Goal: Task Accomplishment & Management: Use online tool/utility

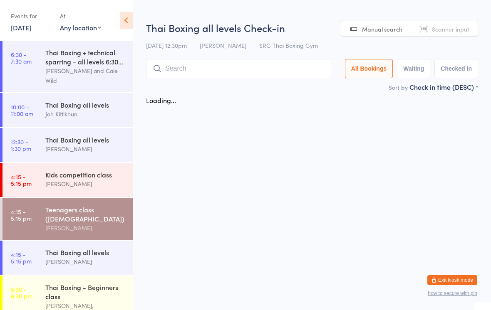
scroll to position [46, 0]
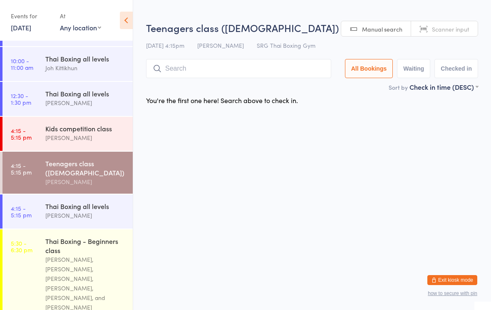
click at [198, 71] on input "search" at bounding box center [238, 68] width 185 height 19
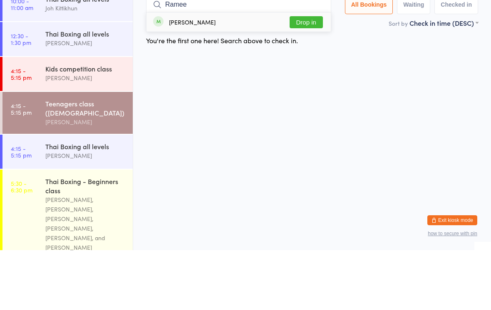
type input "Ramee"
click at [314, 76] on button "Drop in" at bounding box center [306, 82] width 33 height 12
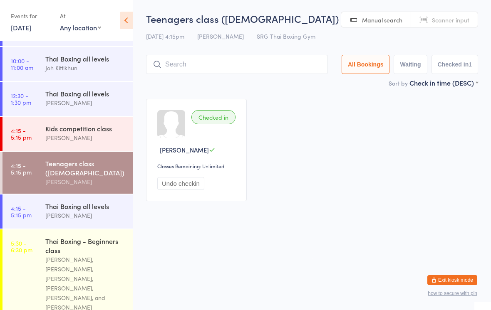
click at [102, 221] on div "[PERSON_NAME]" at bounding box center [85, 216] width 80 height 10
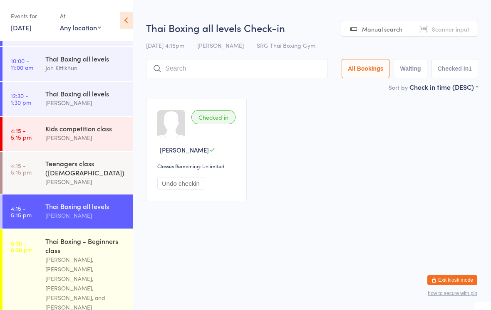
click at [257, 76] on input "search" at bounding box center [237, 68] width 182 height 19
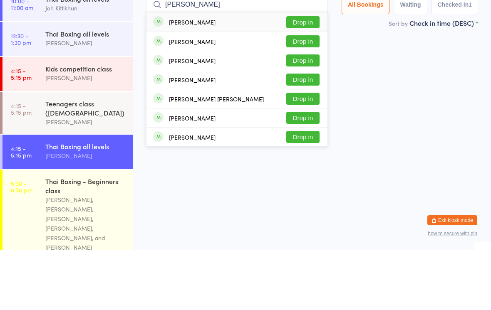
type input "[PERSON_NAME]"
click at [311, 95] on button "Drop in" at bounding box center [302, 101] width 33 height 12
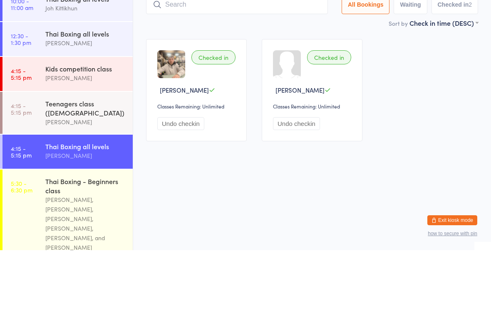
click at [444, 92] on div "Checked in [PERSON_NAME] Classes Remaining: Unlimited Undo checkin Checked in […" at bounding box center [312, 150] width 347 height 117
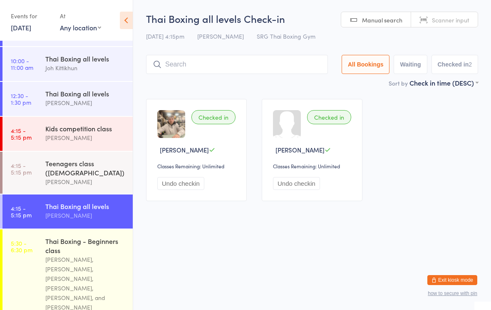
click at [248, 58] on input "search" at bounding box center [237, 64] width 182 height 19
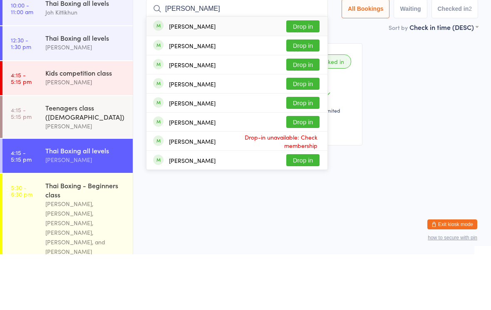
type input "[PERSON_NAME]"
click at [305, 76] on button "Drop in" at bounding box center [302, 82] width 33 height 12
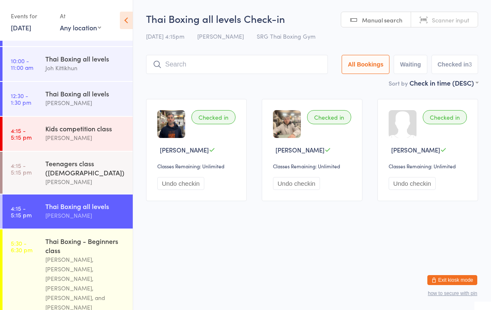
click at [84, 176] on div "Teenagers class ([DEMOGRAPHIC_DATA])" at bounding box center [85, 168] width 80 height 18
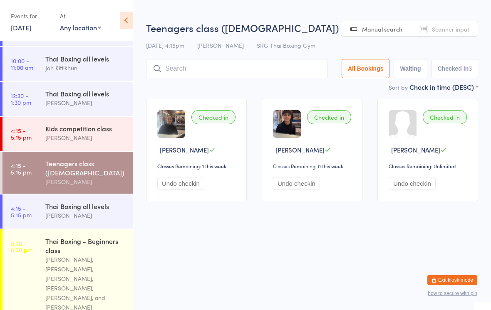
click at [91, 115] on div "Thai Boxing all levels [PERSON_NAME]" at bounding box center [88, 98] width 87 height 33
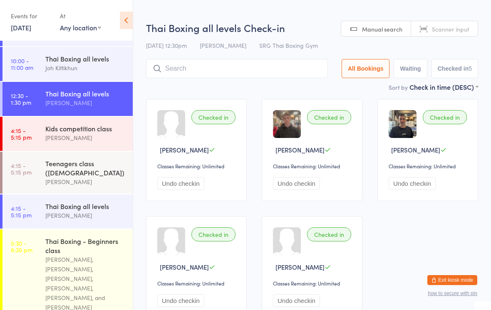
click at [93, 140] on div "[PERSON_NAME]" at bounding box center [85, 138] width 80 height 10
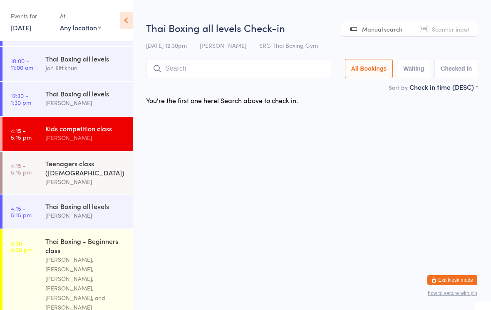
click at [90, 150] on div "Kids competition class [PERSON_NAME]" at bounding box center [88, 133] width 87 height 33
click at [263, 69] on input "search" at bounding box center [238, 68] width 185 height 19
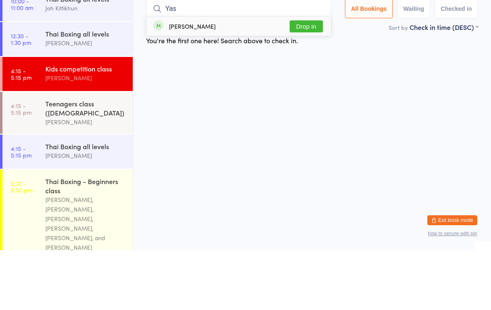
type input "Yas"
click at [311, 80] on button "Drop in" at bounding box center [306, 86] width 33 height 12
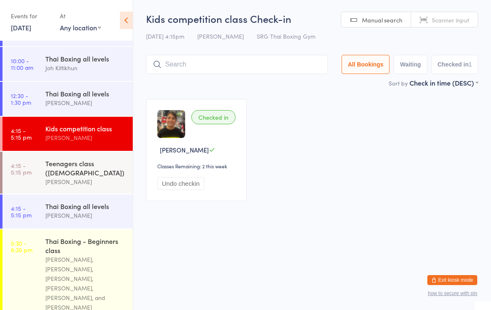
click at [35, 176] on link "4:15 - 5:15 pm Teenagers class ([DEMOGRAPHIC_DATA]) [PERSON_NAME]" at bounding box center [67, 173] width 130 height 42
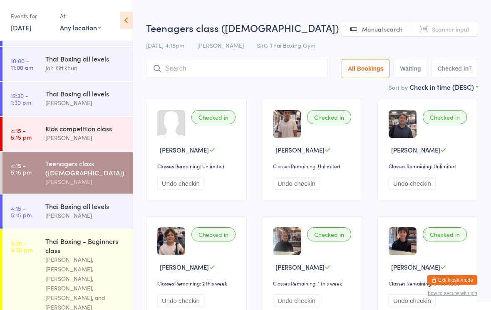
click at [177, 72] on input "search" at bounding box center [237, 68] width 182 height 19
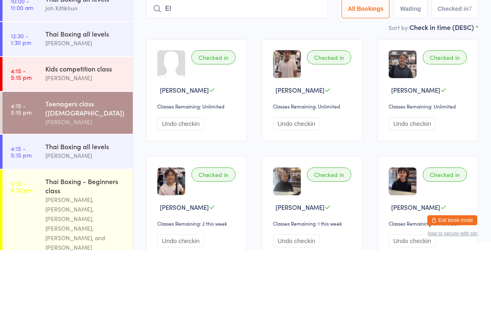
type input "[PERSON_NAME]"
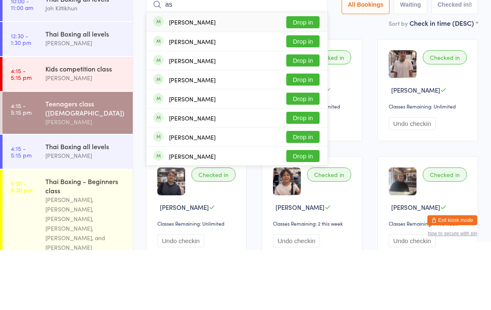
type input "as"
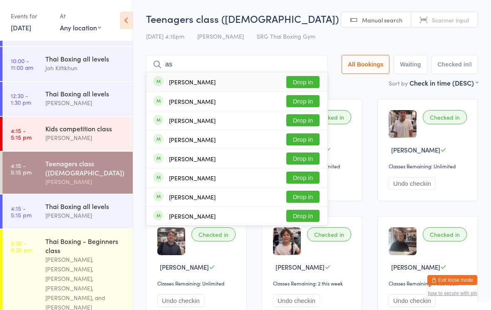
click at [74, 167] on div "Teenagers class ([DEMOGRAPHIC_DATA])" at bounding box center [85, 168] width 80 height 18
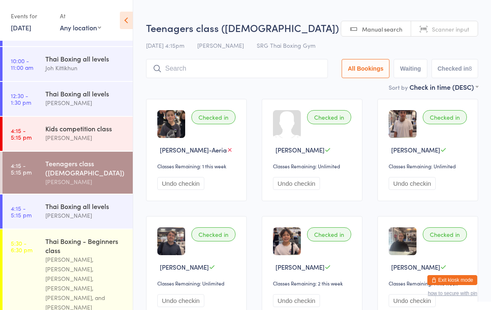
click at [195, 70] on input "search" at bounding box center [237, 68] width 182 height 19
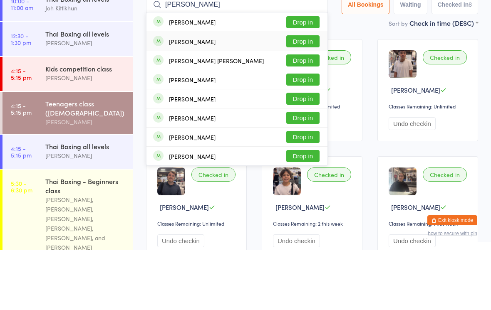
type input "[PERSON_NAME]"
click at [181, 98] on div "[PERSON_NAME]" at bounding box center [192, 101] width 47 height 7
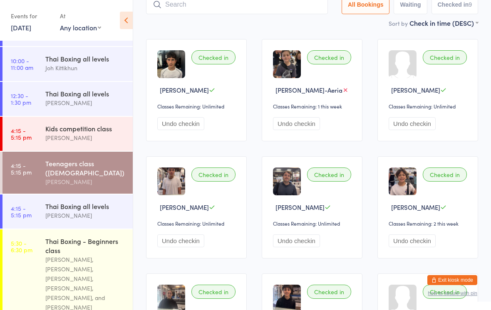
click at [92, 211] on div "Thai Boxing all levels" at bounding box center [85, 206] width 80 height 9
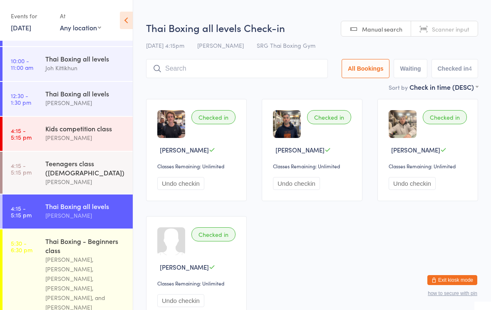
click at [194, 77] on input "search" at bounding box center [237, 68] width 182 height 19
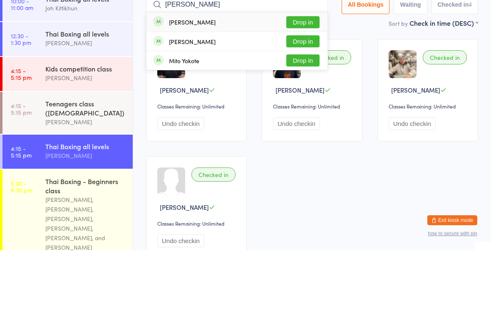
type input "[PERSON_NAME]"
click at [295, 76] on button "Drop in" at bounding box center [302, 82] width 33 height 12
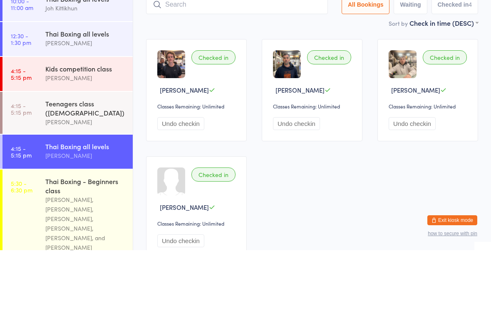
scroll to position [60, 0]
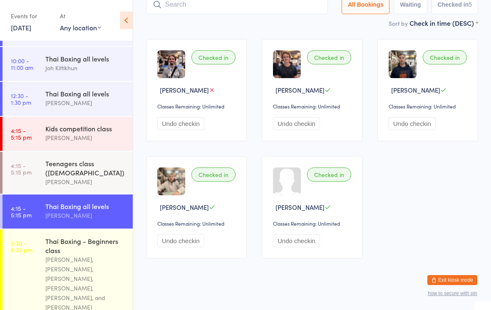
click at [269, 22] on div "Sort by Check in time (DESC) First name (ASC) First name (DESC) Last name (ASC)…" at bounding box center [312, 22] width 332 height 9
click at [263, 7] on input "search" at bounding box center [237, 4] width 182 height 19
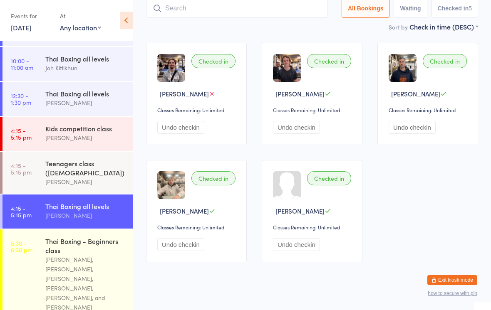
scroll to position [56, 0]
type input "Tubi"
click at [303, 31] on button "Drop in" at bounding box center [302, 26] width 33 height 12
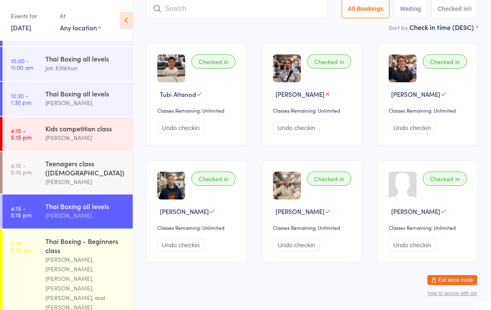
click at [199, 17] on input "search" at bounding box center [237, 8] width 182 height 19
type input "K"
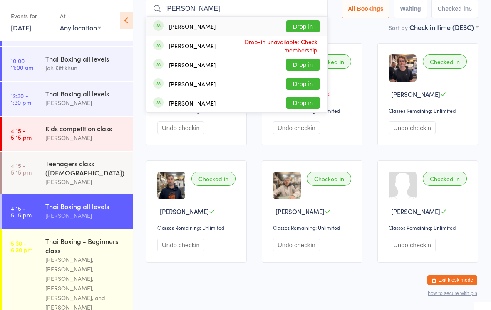
type input "[PERSON_NAME]"
click at [303, 28] on button "Drop in" at bounding box center [302, 26] width 33 height 12
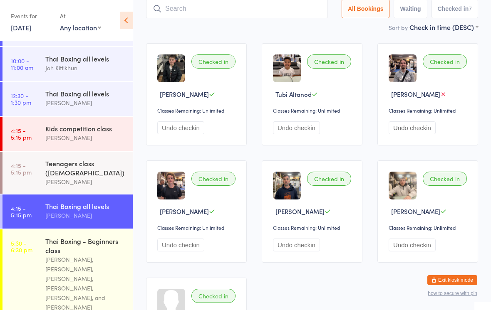
click at [76, 272] on div "[PERSON_NAME], [PERSON_NAME], [PERSON_NAME], [PERSON_NAME], [PERSON_NAME], and …" at bounding box center [85, 283] width 80 height 57
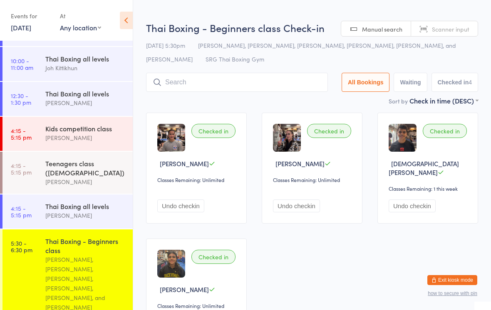
click at [206, 84] on input "search" at bounding box center [237, 82] width 182 height 19
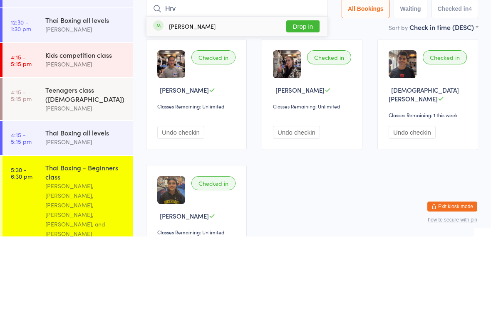
type input "Hrv"
click at [301, 94] on button "Drop in" at bounding box center [302, 100] width 33 height 12
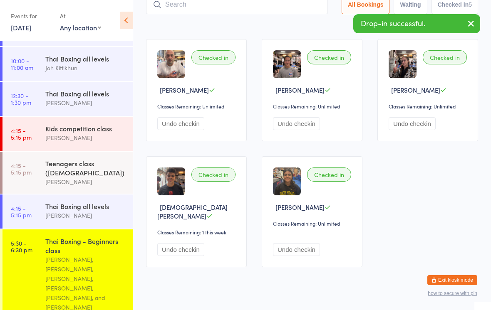
click at [177, 10] on input "search" at bounding box center [237, 4] width 182 height 19
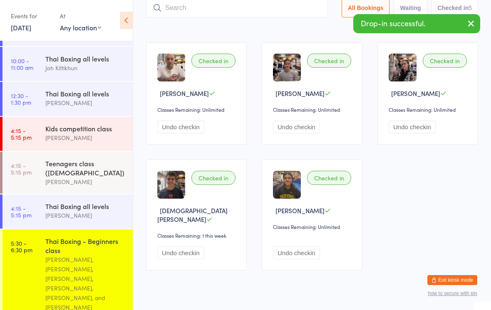
scroll to position [70, 0]
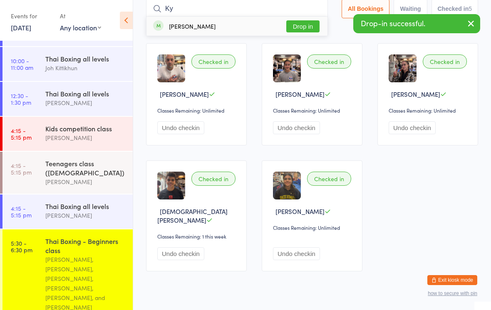
type input "Ky"
click at [298, 22] on button "Drop in" at bounding box center [302, 26] width 33 height 12
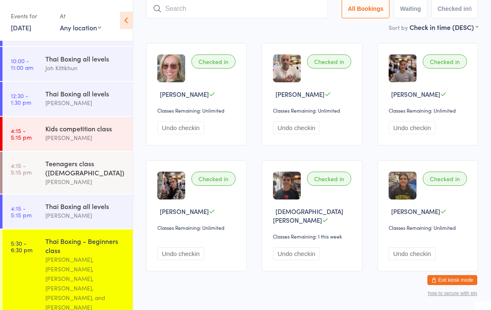
click at [251, 7] on input "search" at bounding box center [237, 8] width 182 height 19
type input "M"
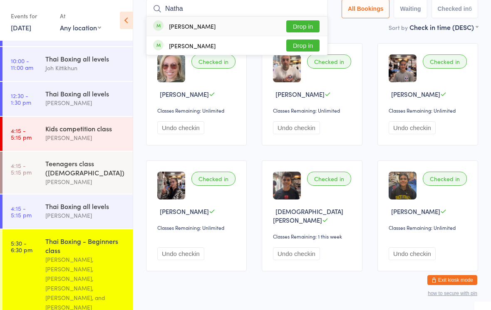
type input "Natha"
click at [292, 24] on button "Drop in" at bounding box center [302, 26] width 33 height 12
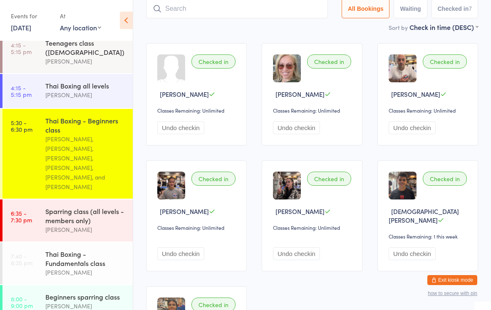
click at [280, 17] on input "search" at bounding box center [237, 8] width 182 height 19
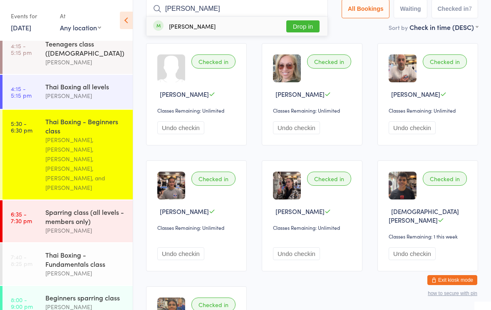
type input "[PERSON_NAME]"
click at [310, 21] on button "Drop in" at bounding box center [302, 26] width 33 height 12
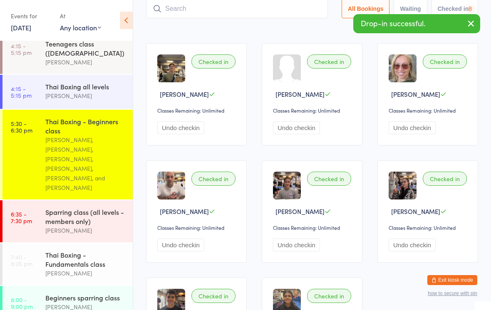
click at [101, 208] on div "Sparring class (all levels - members only)" at bounding box center [85, 217] width 80 height 18
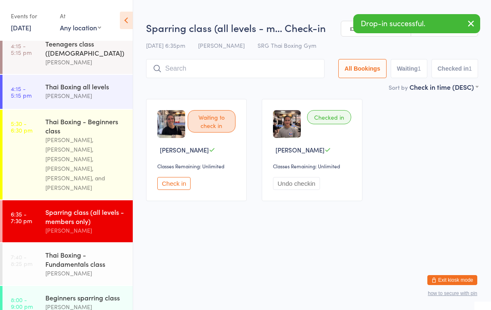
click at [260, 61] on input "search" at bounding box center [235, 68] width 179 height 19
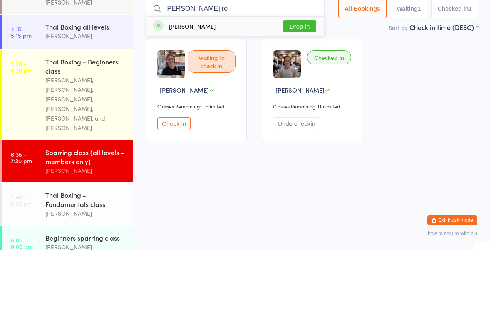
type input "[PERSON_NAME] re"
click at [298, 80] on button "Drop in" at bounding box center [299, 86] width 33 height 12
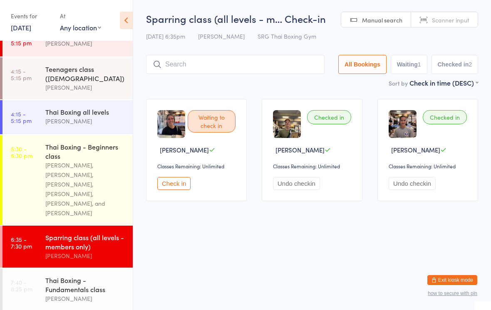
scroll to position [139, 0]
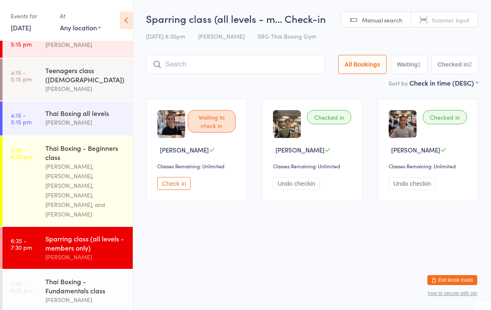
click at [6, 119] on link "4:15 - 5:15 pm Thai Boxing all levels [PERSON_NAME]" at bounding box center [67, 119] width 130 height 34
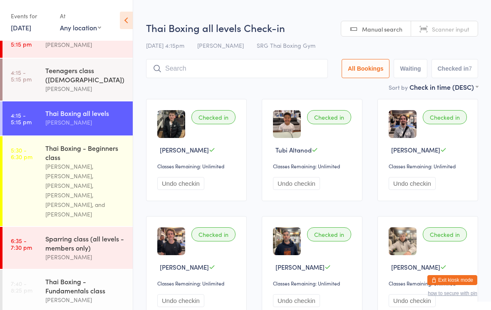
click at [31, 181] on link "5:30 - 6:30 pm Thai Boxing - Beginners class [PERSON_NAME], [PERSON_NAME], [PER…" at bounding box center [67, 182] width 130 height 90
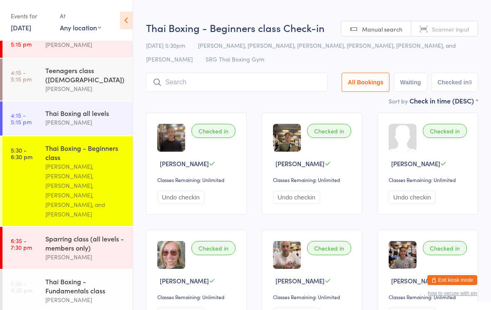
click at [266, 64] on div "[DATE] 5:30pm [PERSON_NAME], [PERSON_NAME], [PERSON_NAME], [PERSON_NAME], [PERS…" at bounding box center [312, 52] width 332 height 27
click at [276, 67] on div "Thai Boxing - Beginners class Check-in [DATE] 5:30pm [PERSON_NAME], [PERSON_NAM…" at bounding box center [312, 58] width 332 height 75
click at [268, 74] on input "search" at bounding box center [237, 82] width 182 height 19
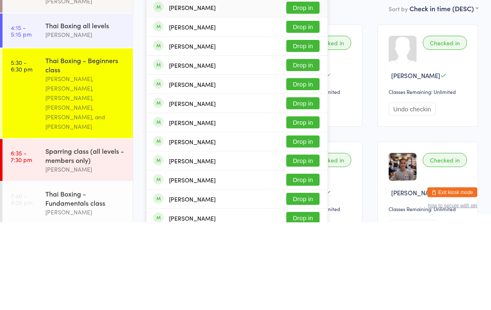
type input "[PERSON_NAME]"
click at [305, 205] on button "Drop in" at bounding box center [302, 211] width 33 height 12
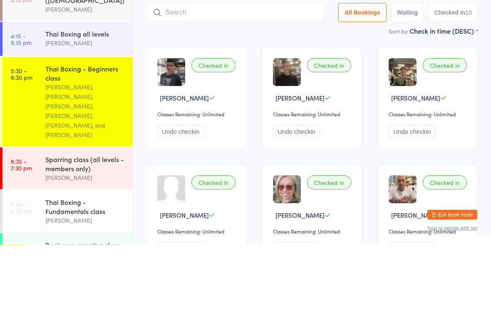
scroll to position [153, 0]
click at [31, 214] on link "6:35 - 7:30 pm Sparring class (all levels - members only) [PERSON_NAME]" at bounding box center [67, 235] width 130 height 42
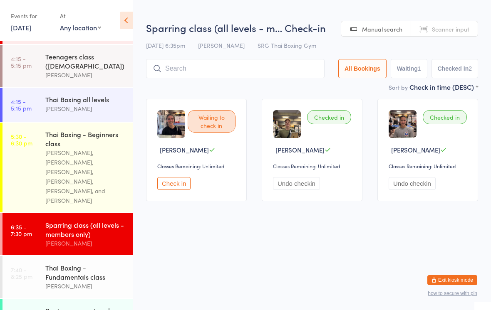
click at [195, 71] on input "search" at bounding box center [235, 68] width 179 height 19
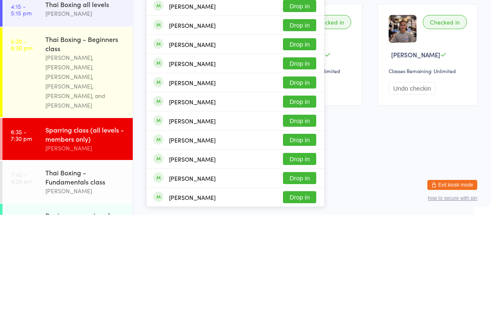
type input "[PERSON_NAME]"
click at [295, 191] on button "Drop in" at bounding box center [299, 197] width 33 height 12
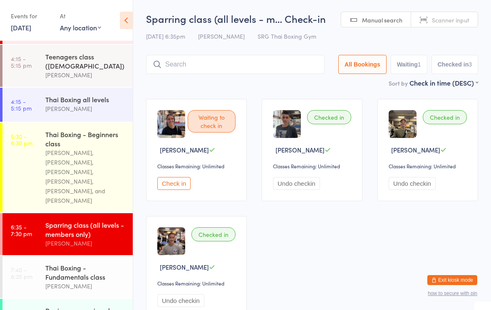
click at [223, 56] on input "search" at bounding box center [235, 64] width 179 height 19
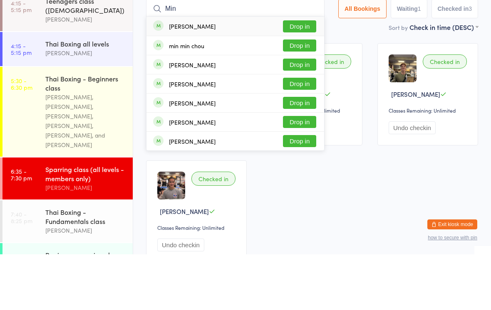
type input "Min"
click at [310, 76] on button "Drop in" at bounding box center [299, 82] width 33 height 12
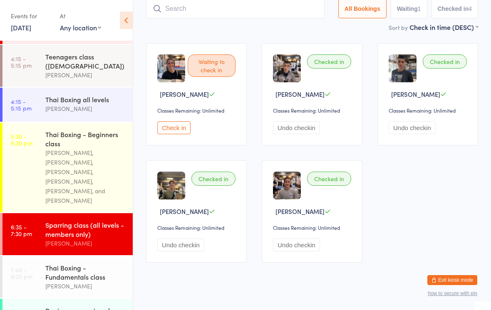
click at [181, 14] on input "search" at bounding box center [235, 8] width 179 height 19
type input "Junjie"
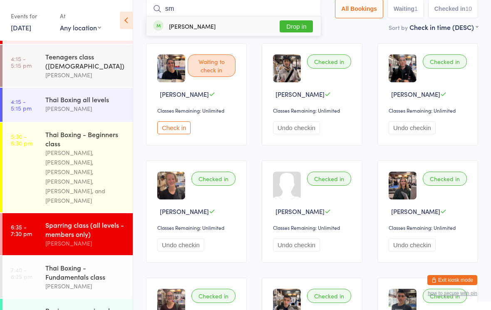
type input "s"
type input "[PERSON_NAME] [PERSON_NAME]"
click at [298, 23] on button "Drop in" at bounding box center [296, 26] width 33 height 12
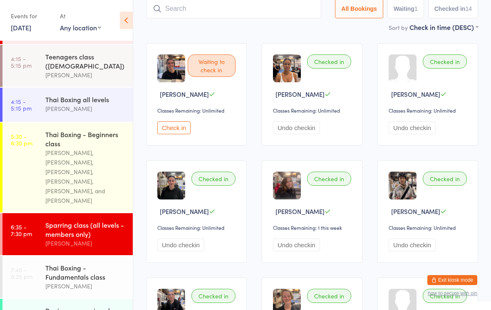
click at [202, 16] on input "search" at bounding box center [233, 8] width 175 height 19
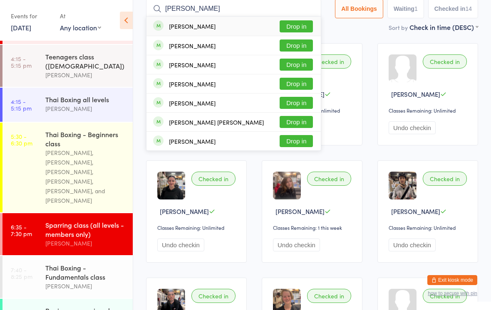
type input "[PERSON_NAME]"
click at [285, 22] on button "Drop in" at bounding box center [296, 26] width 33 height 12
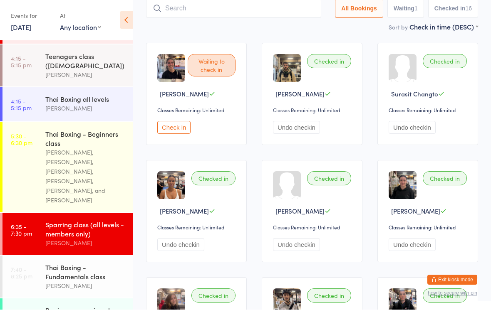
click at [268, 7] on input "search" at bounding box center [233, 8] width 175 height 19
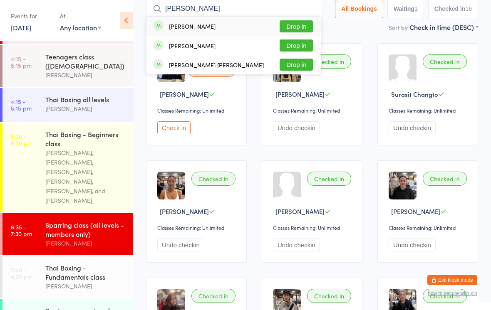
type input "[PERSON_NAME]"
click at [291, 49] on button "Drop in" at bounding box center [296, 46] width 33 height 12
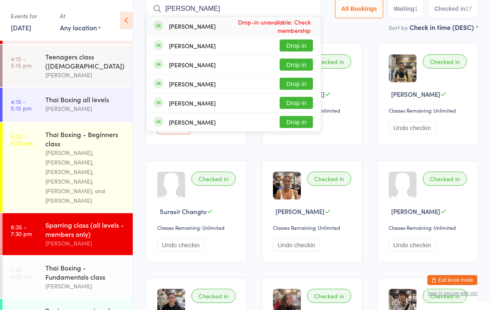
type input "[PERSON_NAME]"
click at [251, 47] on div "[PERSON_NAME] Drop in" at bounding box center [234, 45] width 174 height 19
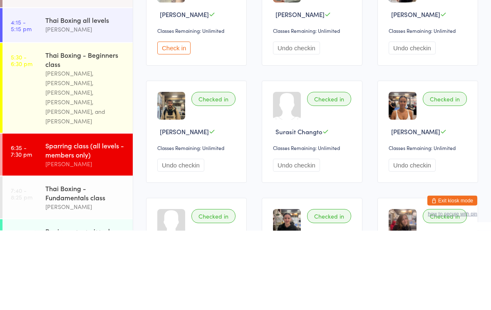
click at [95, 130] on div "Thai Boxing - Beginners class" at bounding box center [85, 139] width 80 height 18
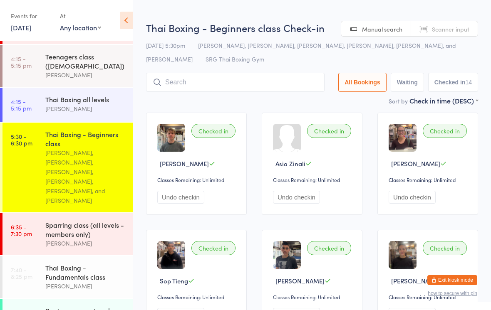
click at [98, 104] on div "Thai Boxing all levels" at bounding box center [85, 99] width 80 height 9
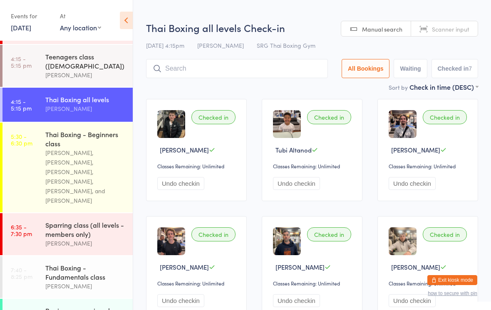
click at [279, 72] on input "search" at bounding box center [237, 68] width 182 height 19
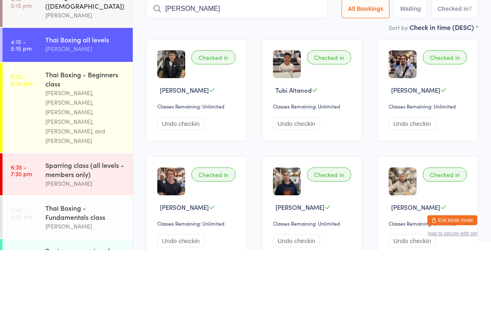
type input "[PERSON_NAME]"
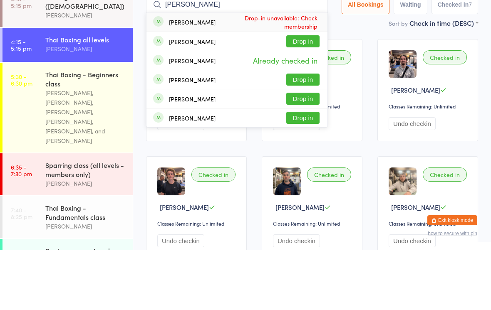
click at [88, 148] on div "[PERSON_NAME], [PERSON_NAME], [PERSON_NAME], [PERSON_NAME], [PERSON_NAME], and …" at bounding box center [85, 176] width 80 height 57
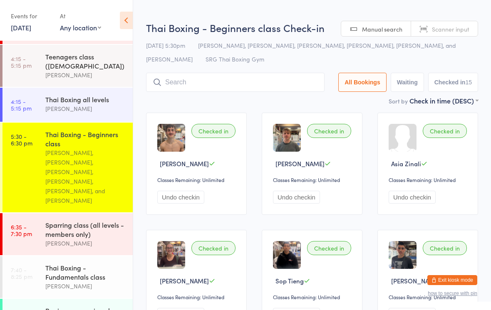
click at [231, 86] on input "search" at bounding box center [235, 82] width 179 height 19
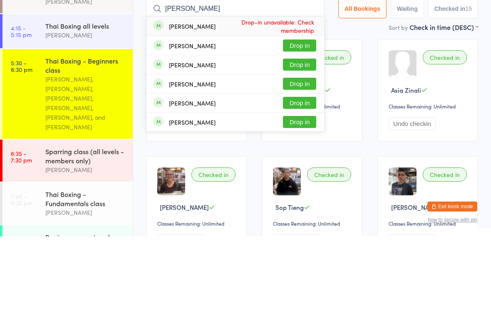
type input "[PERSON_NAME]"
click at [251, 110] on div "[PERSON_NAME] Drop in" at bounding box center [236, 119] width 178 height 19
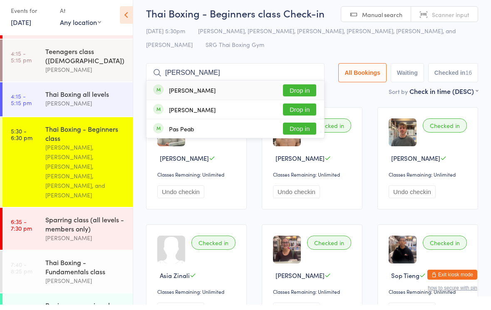
type input "[PERSON_NAME]"
click at [293, 109] on button "Drop in" at bounding box center [299, 115] width 33 height 12
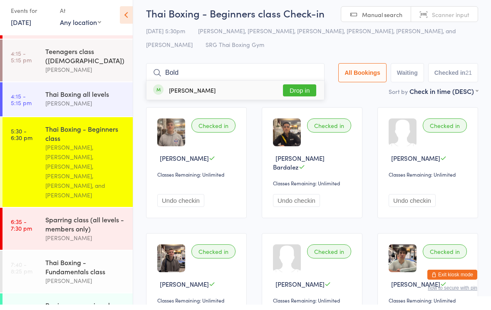
type input "Bold"
click at [299, 92] on button "Drop in" at bounding box center [299, 96] width 33 height 12
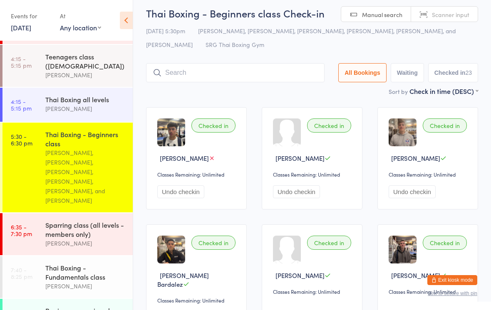
click at [99, 225] on div "Sparring class (all levels - members only)" at bounding box center [85, 230] width 80 height 18
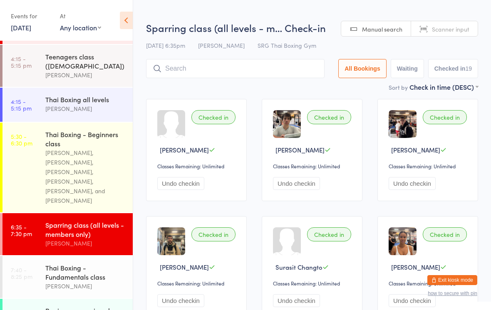
click at [220, 69] on input "search" at bounding box center [235, 68] width 179 height 19
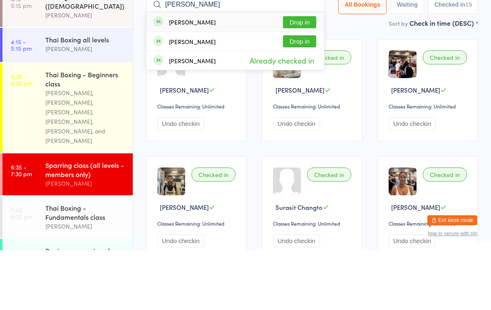
type input "[PERSON_NAME]"
click at [303, 76] on button "Drop in" at bounding box center [299, 82] width 33 height 12
